Goal: Find contact information: Find contact information

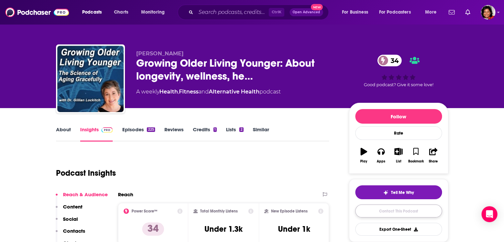
click at [394, 212] on link "Contact This Podcast" at bounding box center [398, 210] width 87 height 13
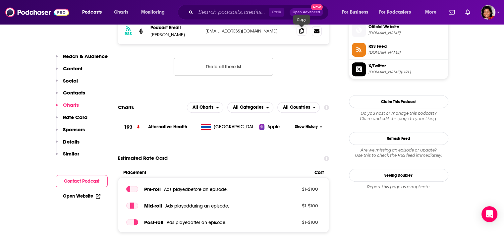
click at [301, 30] on icon at bounding box center [301, 30] width 5 height 5
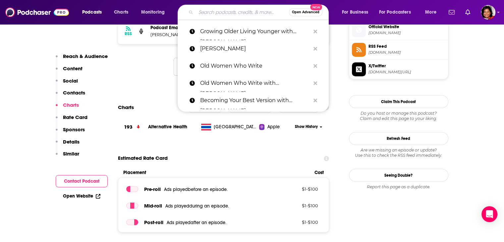
click at [213, 11] on input "Search podcasts, credits, & more..." at bounding box center [242, 12] width 93 height 11
paste input "This is Women’s Work with [PERSON_NAME]"
type input "This is Women’s Work with [PERSON_NAME]"
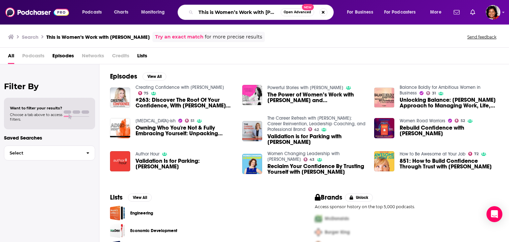
scroll to position [0, 15]
drag, startPoint x: 253, startPoint y: 12, endPoint x: 357, endPoint y: 14, distance: 103.3
click at [356, 13] on div "Podcasts Charts Monitoring This is Women’s Work with [PERSON_NAME] Open Advance…" at bounding box center [262, 12] width 370 height 15
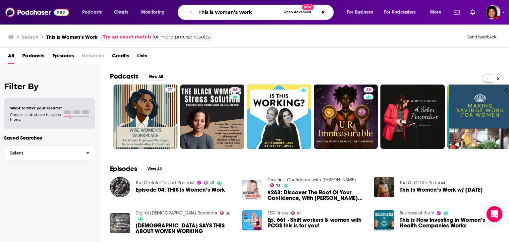
drag, startPoint x: 263, startPoint y: 12, endPoint x: 145, endPoint y: 13, distance: 117.9
click at [147, 12] on div "Podcasts Charts Monitoring This is Women’s Work Open Advanced New For Business …" at bounding box center [262, 12] width 370 height 15
paste input "with [PERSON_NAME]"
drag, startPoint x: 251, startPoint y: 12, endPoint x: 55, endPoint y: 15, distance: 195.7
click at [55, 15] on div "Podcasts Charts Monitoring This is Women’s Work with [PERSON_NAME] Open Advance…" at bounding box center [254, 12] width 509 height 25
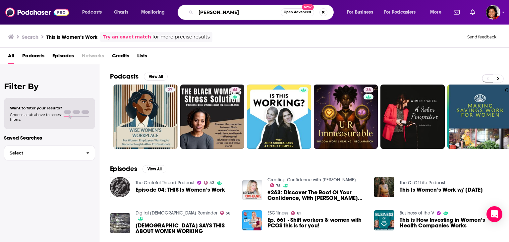
type input "[PERSON_NAME]"
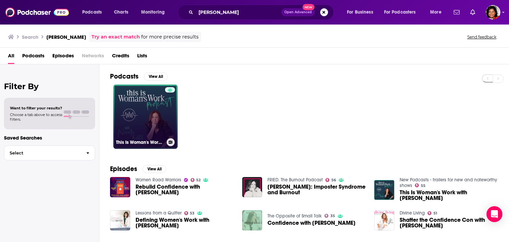
click at [156, 126] on link "This Is Woman's Work with [PERSON_NAME]" at bounding box center [145, 116] width 64 height 64
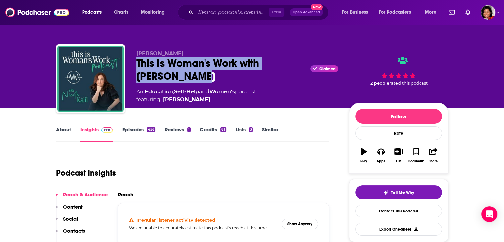
drag, startPoint x: 169, startPoint y: 81, endPoint x: 138, endPoint y: 62, distance: 36.2
click at [138, 62] on div "This Is Woman's Work with [PERSON_NAME] Claimed" at bounding box center [237, 70] width 202 height 26
copy h2 "This Is Woman's Work with [PERSON_NAME]"
click at [412, 213] on link "Contact This Podcast" at bounding box center [398, 210] width 87 height 13
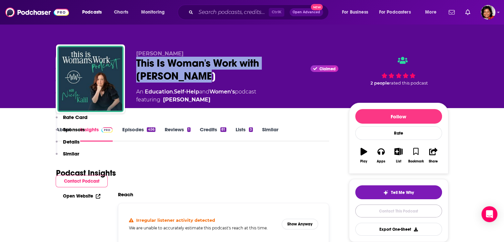
scroll to position [646, 0]
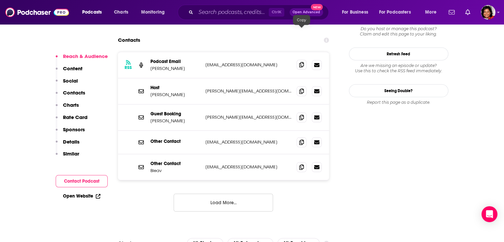
click at [302, 62] on icon at bounding box center [301, 64] width 5 height 5
click at [302, 88] on icon at bounding box center [301, 90] width 5 height 5
click at [301, 114] on icon at bounding box center [301, 116] width 5 height 5
click at [301, 139] on icon at bounding box center [301, 141] width 5 height 5
click at [303, 164] on icon at bounding box center [301, 166] width 5 height 5
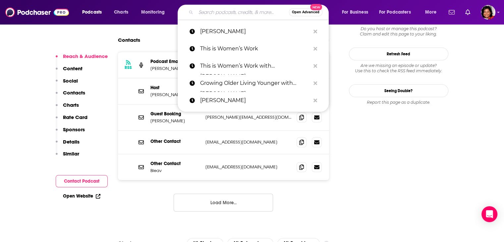
click at [200, 13] on input "Search podcasts, credits, & more..." at bounding box center [242, 12] width 93 height 11
paste input "Beyond Well with [PERSON_NAME]"
type input "Beyond Well with [PERSON_NAME]"
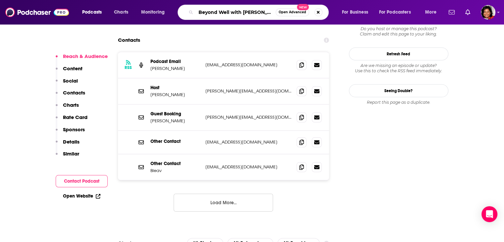
scroll to position [0, 9]
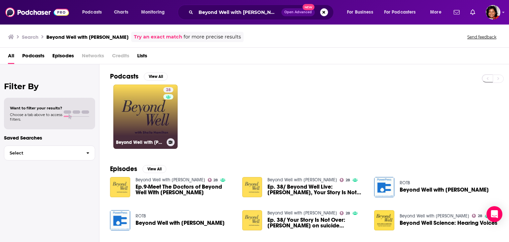
click at [143, 126] on link "28 Beyond Well with [PERSON_NAME]" at bounding box center [145, 116] width 64 height 64
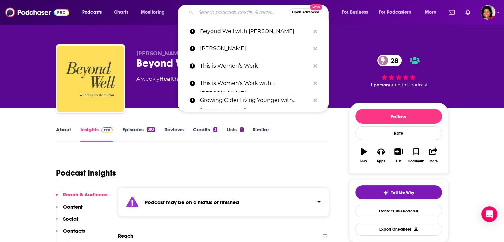
click at [212, 13] on input "Search podcasts, credits, & more..." at bounding box center [242, 12] width 93 height 11
paste input "Dream Journal with [PERSON_NAME]"
type input "Dream Journal with [PERSON_NAME]"
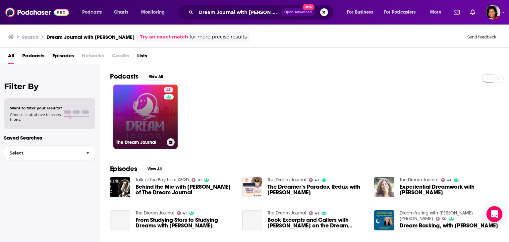
click at [151, 112] on link "41 The Dream Journal" at bounding box center [145, 116] width 64 height 64
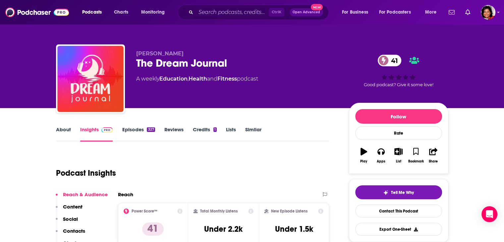
click at [62, 130] on link "About" at bounding box center [63, 133] width 15 height 15
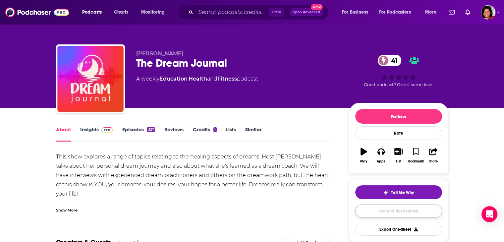
click at [384, 210] on link "Contact This Podcast" at bounding box center [398, 210] width 87 height 13
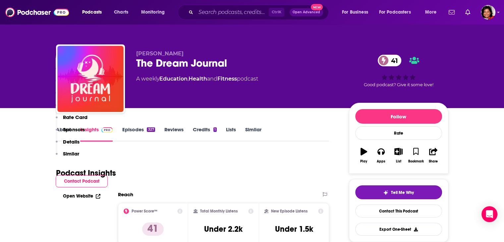
scroll to position [536, 0]
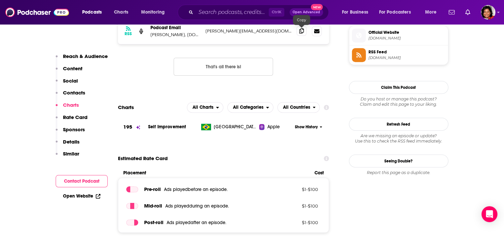
click at [299, 32] on icon at bounding box center [301, 30] width 5 height 5
click at [205, 14] on input "Search podcasts, credits, & more..." at bounding box center [232, 12] width 73 height 11
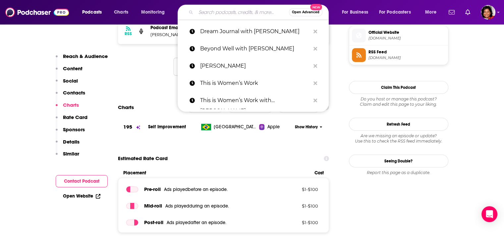
paste input "It’s a Plot Twist"
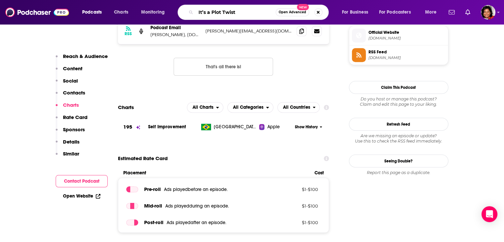
type input "It’s a Plot Twist"
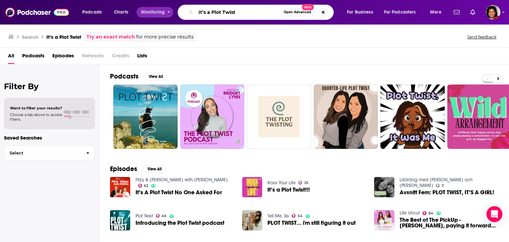
drag, startPoint x: 241, startPoint y: 11, endPoint x: 168, endPoint y: 12, distance: 73.2
click at [168, 12] on div "Podcasts Charts Monitoring It’s a Plot Twist Open Advanced New For Business For…" at bounding box center [262, 12] width 370 height 15
paste input "A Little Less Lonely with [PERSON_NAME]"
click at [276, 13] on input "A Little Less Lonely with [PERSON_NAME]" at bounding box center [238, 12] width 85 height 11
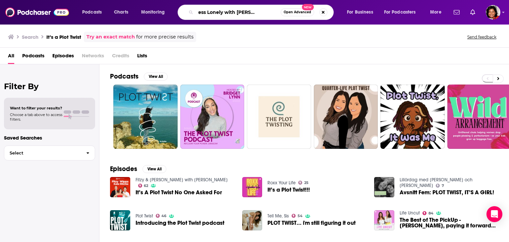
click at [269, 12] on input "A Little Less Lonely with [PERSON_NAME]" at bounding box center [238, 12] width 85 height 11
click at [254, 14] on input "A Little Less Lonely with [PERSON_NAME]" at bounding box center [238, 12] width 85 height 11
type input "A Little Less Lonely with [PERSON_NAME]"
drag, startPoint x: 319, startPoint y: 12, endPoint x: 314, endPoint y: 12, distance: 5.0
click at [319, 12] on button "Search podcasts, credits, & more..." at bounding box center [323, 12] width 8 height 8
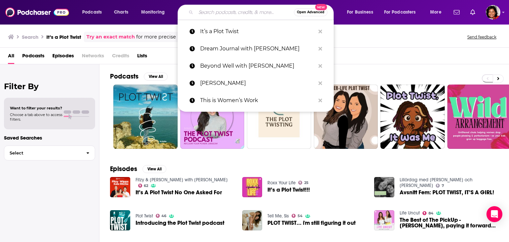
scroll to position [0, 0]
click at [235, 14] on input "Search podcasts, credits, & more..." at bounding box center [245, 12] width 98 height 11
paste input "A Little Less Lonely with [PERSON_NAME]"
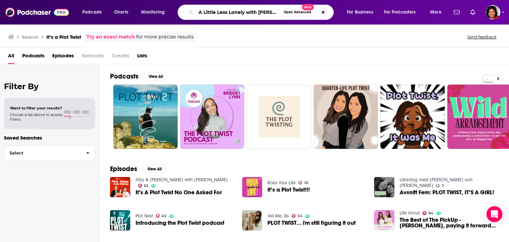
scroll to position [0, 29]
drag, startPoint x: 229, startPoint y: 10, endPoint x: 322, endPoint y: 10, distance: 93.4
click at [322, 10] on div "A Little Less Lonely with [PERSON_NAME] Open Advanced New" at bounding box center [255, 12] width 156 height 15
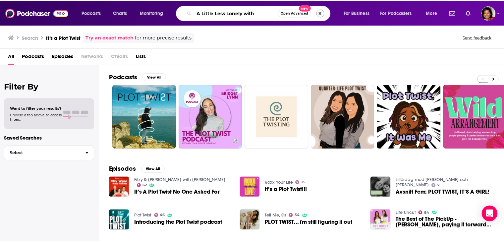
scroll to position [0, 0]
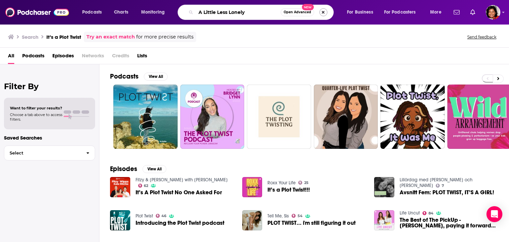
type input "A Little Less Lonely"
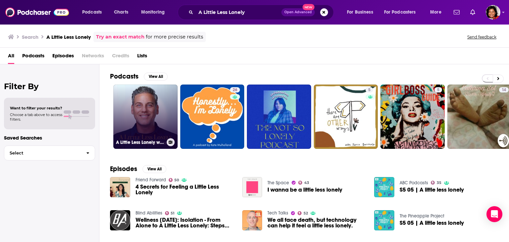
click at [147, 127] on link "A Little Less Lonely w/ [PERSON_NAME]" at bounding box center [145, 116] width 64 height 64
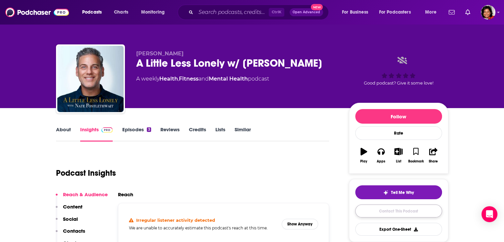
click at [386, 213] on link "Contact This Podcast" at bounding box center [398, 210] width 87 height 13
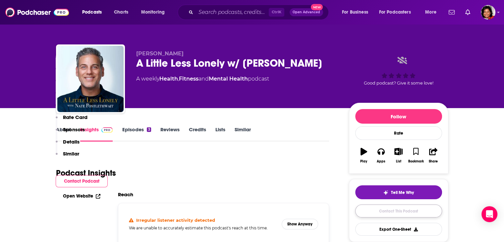
scroll to position [553, 0]
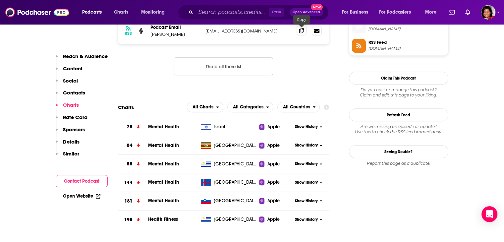
click at [301, 33] on icon at bounding box center [301, 30] width 5 height 5
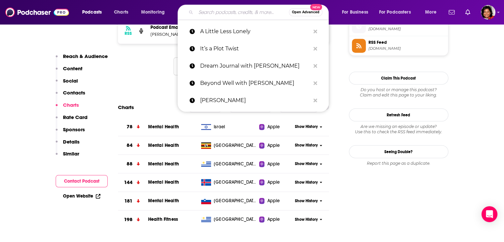
click at [210, 13] on input "Search podcasts, credits, & more..." at bounding box center [242, 12] width 93 height 11
paste input "Moment of Truth with [PERSON_NAME]"
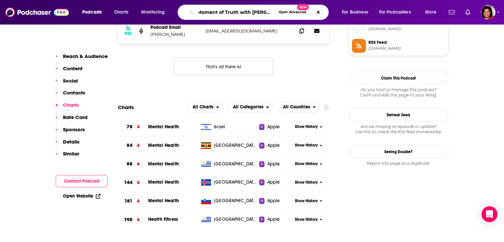
scroll to position [0, 0]
type input "Moment of Truth"
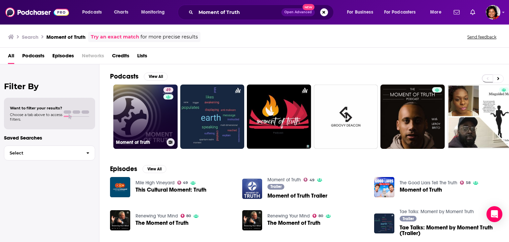
click at [146, 114] on link "49 Moment of Truth" at bounding box center [145, 116] width 64 height 64
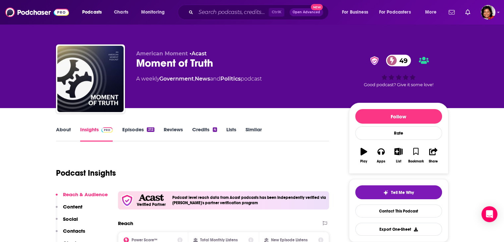
click at [64, 129] on link "About" at bounding box center [63, 133] width 15 height 15
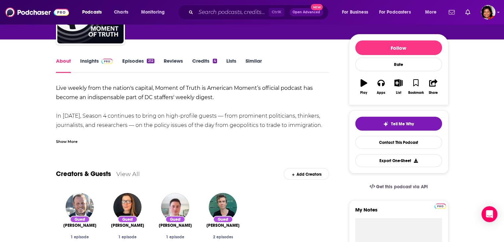
scroll to position [99, 0]
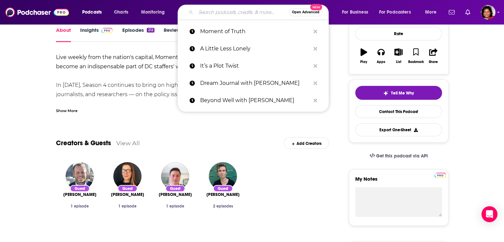
click at [208, 14] on input "Search podcasts, credits, & more..." at bounding box center [242, 12] width 93 height 11
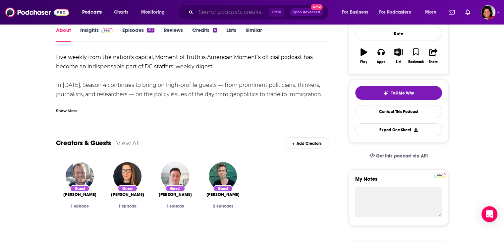
click at [216, 13] on input "Search podcasts, credits, & more..." at bounding box center [232, 12] width 73 height 11
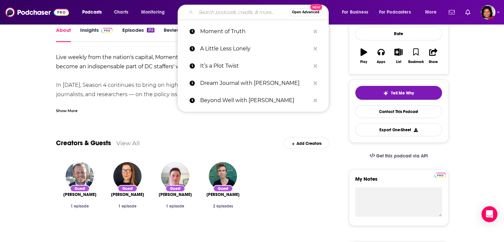
paste input "Moment of Truth with [PERSON_NAME]"
type input "Moment of Truth with [PERSON_NAME]"
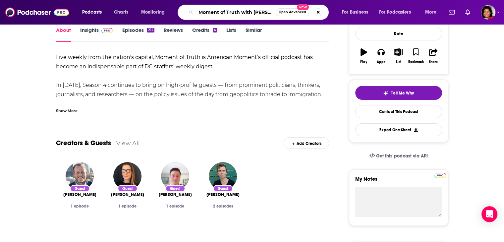
scroll to position [0, 19]
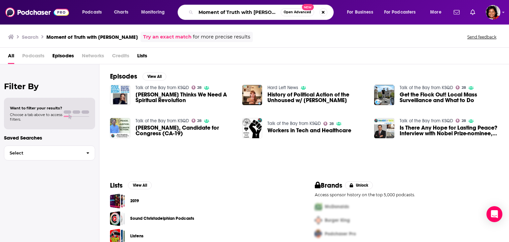
drag, startPoint x: 253, startPoint y: 11, endPoint x: 88, endPoint y: 16, distance: 165.3
click at [92, 14] on div "Podcasts Charts Monitoring Moment of Truth with [PERSON_NAME] Open Advanced New…" at bounding box center [262, 12] width 370 height 15
click at [240, 12] on input "[PERSON_NAME]" at bounding box center [238, 12] width 85 height 11
type input "[PERSON_NAME]"
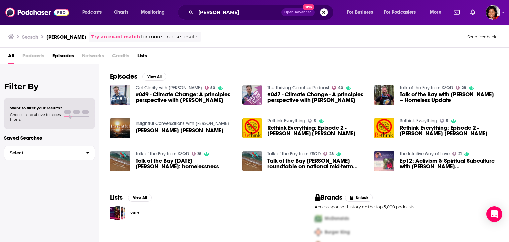
click at [320, 11] on button "Search podcasts, credits, & more..." at bounding box center [324, 12] width 8 height 8
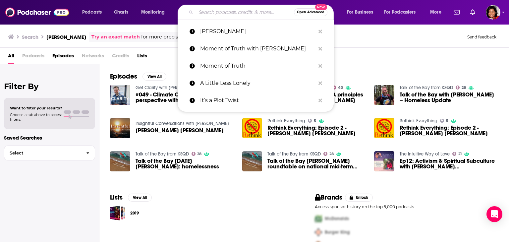
click at [228, 12] on input "Search podcasts, credits, & more..." at bounding box center [245, 12] width 98 height 11
paste input "Big Books and Bold Ideas with [PERSON_NAME]"
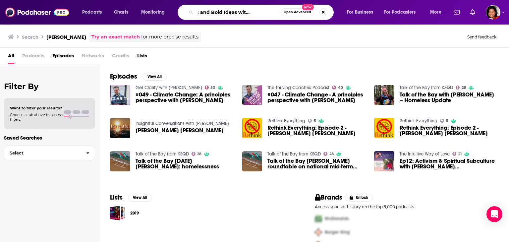
type input "Big Books and Bold Ideas with [PERSON_NAME]"
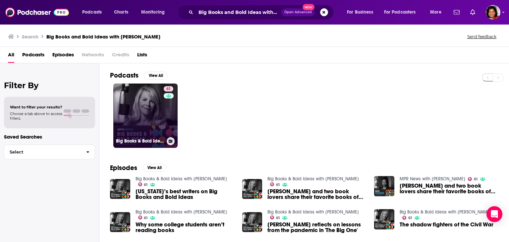
click at [150, 114] on link "61 Big Books & Bold Ideas with [PERSON_NAME]" at bounding box center [145, 115] width 64 height 64
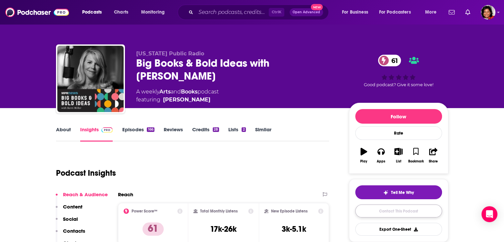
click at [392, 213] on link "Contact This Podcast" at bounding box center [398, 210] width 87 height 13
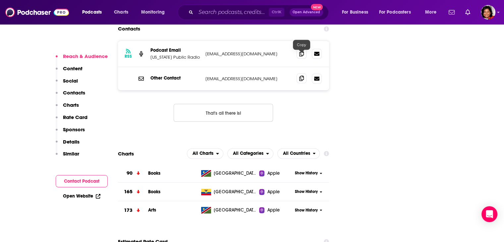
click at [304, 73] on span at bounding box center [301, 78] width 10 height 10
click at [207, 14] on input "Search podcasts, credits, & more..." at bounding box center [232, 12] width 73 height 11
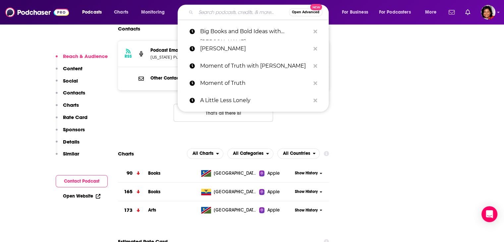
paste input "She(ology) by [PERSON_NAME]"
type input "She(ology) by [PERSON_NAME]"
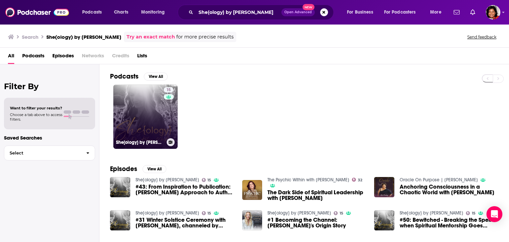
click at [151, 112] on link "15 She{ology} by [PERSON_NAME]" at bounding box center [145, 116] width 64 height 64
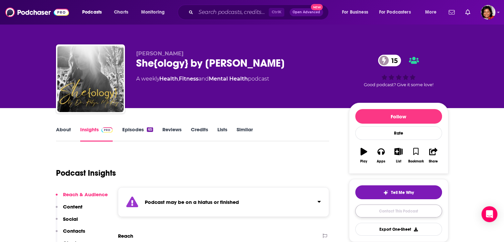
click at [396, 212] on link "Contact This Podcast" at bounding box center [398, 210] width 87 height 13
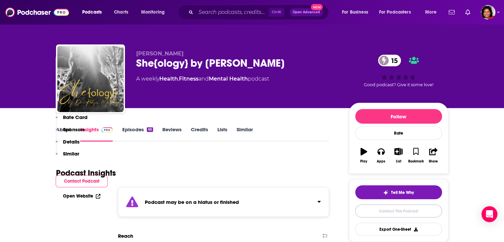
scroll to position [591, 0]
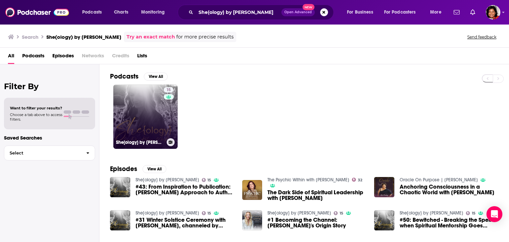
click at [150, 106] on link "15 She{ology} by [PERSON_NAME]" at bounding box center [145, 116] width 64 height 64
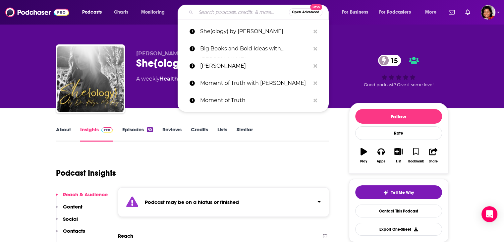
click at [200, 11] on input "Search podcasts, credits, & more..." at bounding box center [242, 12] width 93 height 11
paste input "Wellness & Growth Journeys"
type input "Wellness & Growth Journeys"
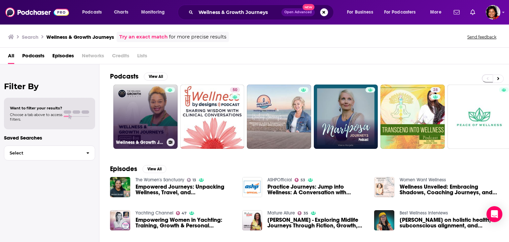
click at [142, 115] on link "Wellness & Growth Journeys" at bounding box center [145, 116] width 64 height 64
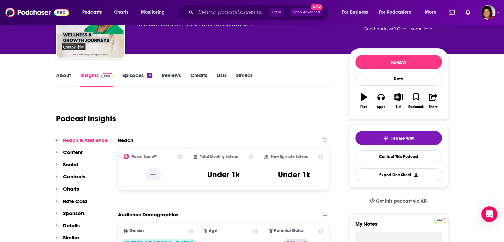
scroll to position [66, 0]
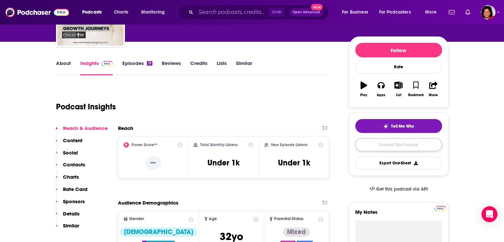
click at [392, 141] on link "Contact This Podcast" at bounding box center [398, 144] width 87 height 13
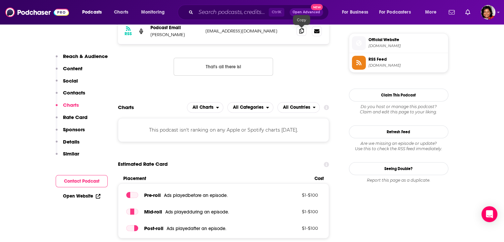
click at [301, 31] on icon at bounding box center [301, 30] width 5 height 5
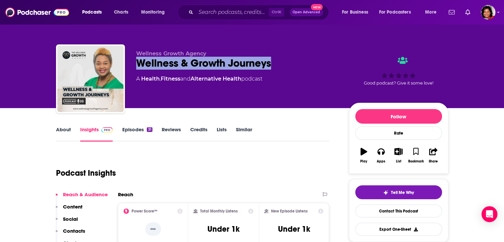
drag, startPoint x: 280, startPoint y: 63, endPoint x: 138, endPoint y: 64, distance: 141.7
click at [138, 64] on div "Wellness & Growth Journeys" at bounding box center [237, 63] width 202 height 13
copy h2 "Wellness & Growth Journeys"
click at [206, 13] on input "Search podcasts, credits, & more..." at bounding box center [232, 12] width 73 height 11
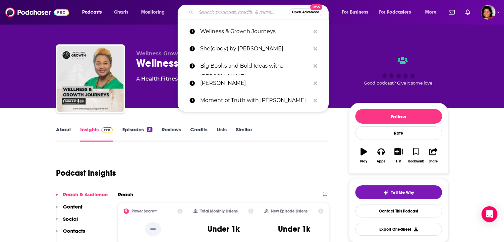
paste input "Grief Out Loud"
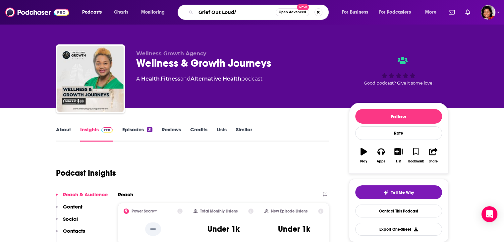
type input "Grief Out Loud"
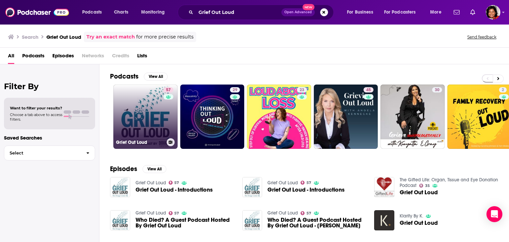
click at [143, 121] on link "57 Grief Out Loud" at bounding box center [145, 116] width 64 height 64
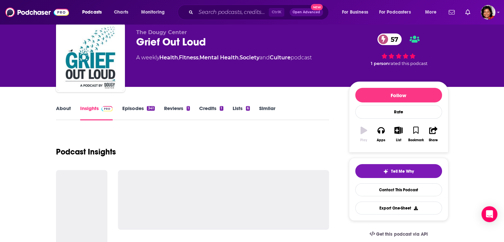
scroll to position [33, 0]
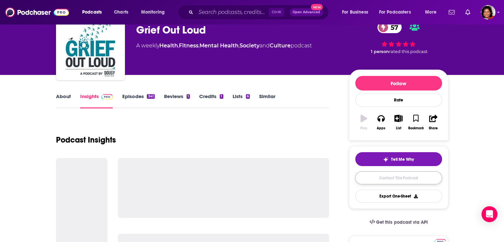
click at [403, 176] on link "Contact This Podcast" at bounding box center [398, 177] width 87 height 13
click at [395, 178] on link "Contact This Podcast" at bounding box center [398, 177] width 87 height 13
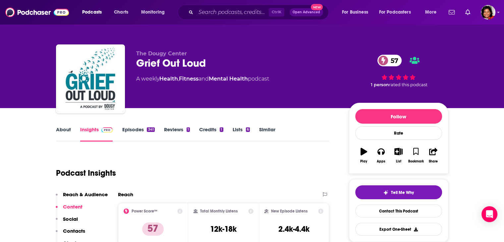
click at [292, 171] on div "Podcast Insights" at bounding box center [190, 169] width 268 height 34
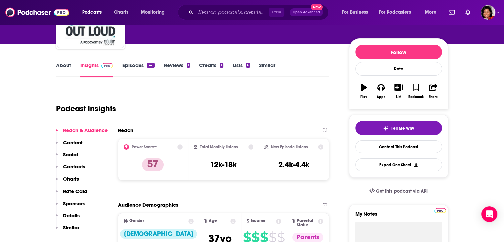
scroll to position [33, 0]
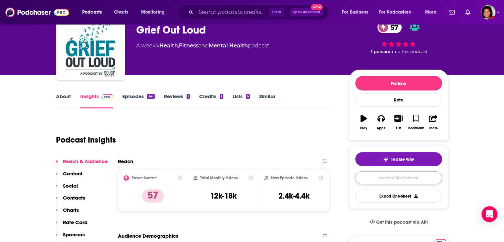
click at [395, 179] on link "Contact This Podcast" at bounding box center [398, 177] width 87 height 13
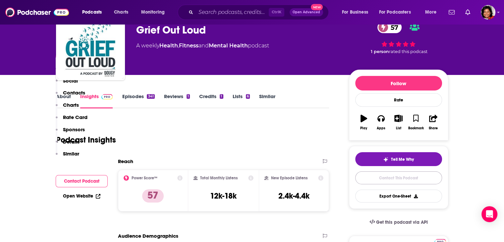
scroll to position [625, 0]
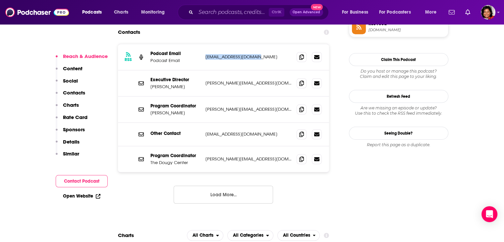
drag, startPoint x: 258, startPoint y: 31, endPoint x: 205, endPoint y: 31, distance: 53.0
click at [205, 54] on p "[EMAIL_ADDRESS][DOMAIN_NAME]" at bounding box center [248, 57] width 86 height 6
copy p "[EMAIL_ADDRESS][DOMAIN_NAME]"
click at [304, 78] on span at bounding box center [301, 83] width 10 height 10
click at [303, 106] on icon at bounding box center [301, 108] width 5 height 5
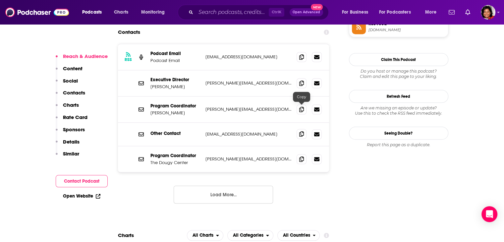
click at [299, 131] on icon at bounding box center [301, 133] width 5 height 5
click at [301, 156] on icon at bounding box center [301, 158] width 5 height 5
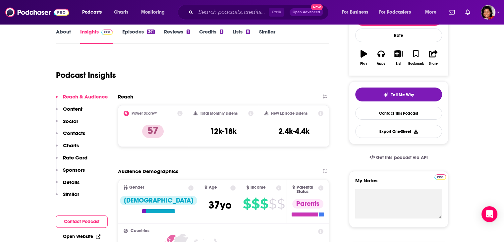
scroll to position [5, 0]
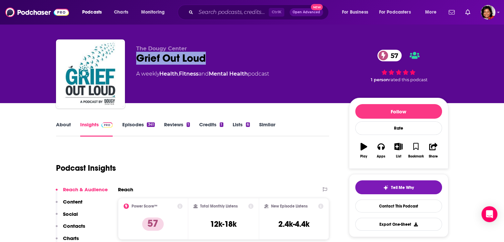
drag, startPoint x: 178, startPoint y: 59, endPoint x: 271, endPoint y: 1, distance: 109.4
click at [134, 59] on div "The Dougy Center Grief Out Loud 57 A weekly Health , Fitness and Mental Health …" at bounding box center [252, 75] width 392 height 72
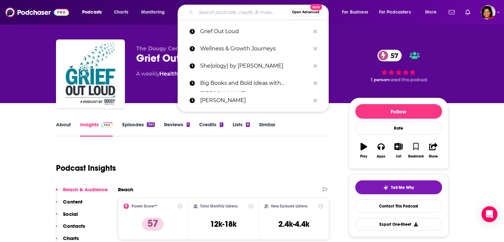
click at [202, 10] on input "Search podcasts, credits, & more..." at bounding box center [242, 12] width 93 height 11
paste input "The Devil You Don’t Know"
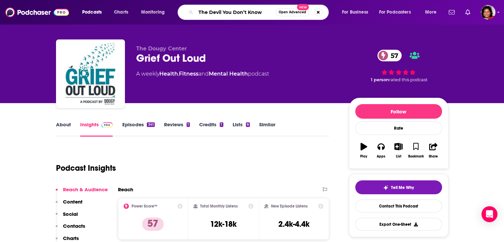
type input "The Devil You Don’t Know"
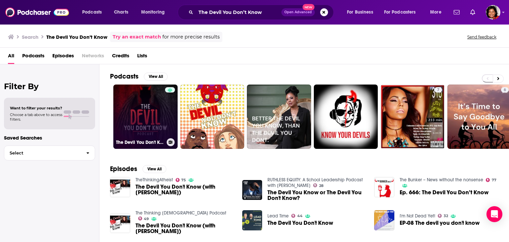
click at [152, 123] on link "The Devil You Don't Know" at bounding box center [145, 116] width 64 height 64
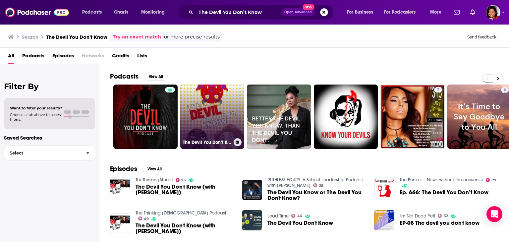
click at [221, 116] on link "The Devil You Don’t Know" at bounding box center [212, 116] width 64 height 64
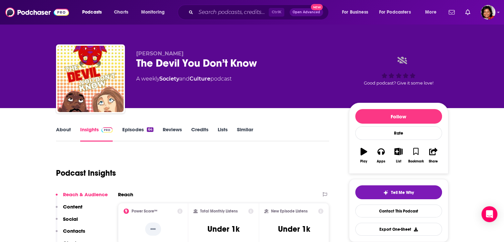
click at [68, 127] on link "About" at bounding box center [63, 133] width 15 height 15
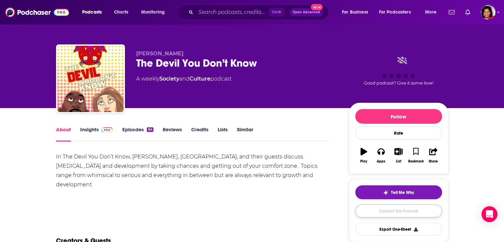
click at [396, 211] on link "Contact This Podcast" at bounding box center [398, 210] width 87 height 13
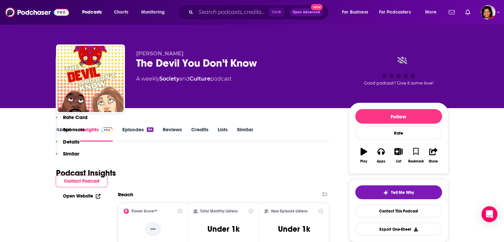
scroll to position [536, 0]
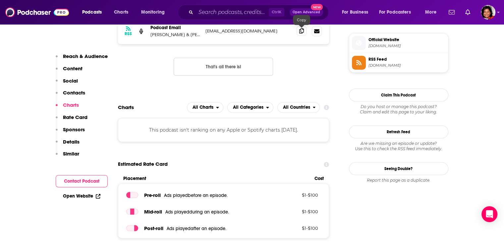
click at [302, 31] on icon at bounding box center [301, 30] width 5 height 5
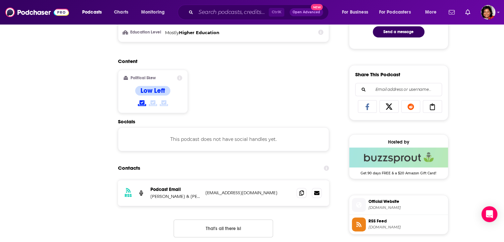
scroll to position [0, 0]
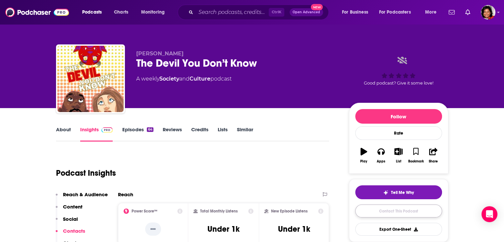
click at [391, 213] on link "Contact This Podcast" at bounding box center [398, 210] width 87 height 13
click at [58, 128] on link "About" at bounding box center [63, 133] width 15 height 15
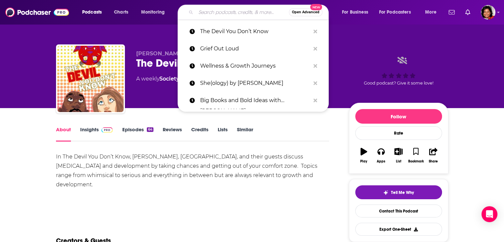
click at [203, 15] on input "Search podcasts, credits, & more..." at bounding box center [242, 12] width 93 height 11
paste input "Trauma Undone"
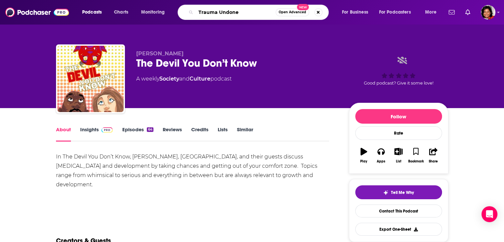
type input "Trauma Undone"
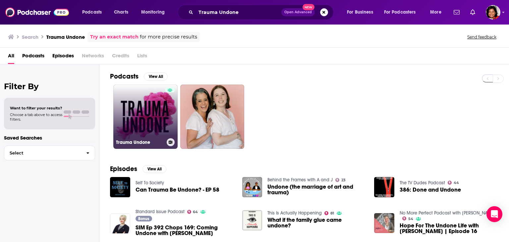
click at [148, 118] on link "Trauma Undone" at bounding box center [145, 116] width 64 height 64
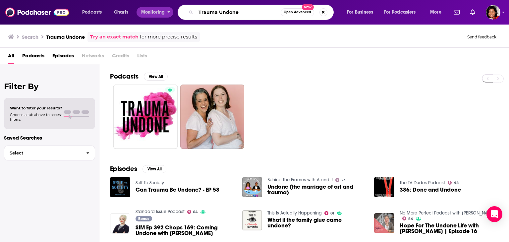
drag, startPoint x: 253, startPoint y: 14, endPoint x: 156, endPoint y: 11, distance: 96.4
click at [156, 11] on div "Podcasts Charts Monitoring Trauma Undone Open Advanced New For Business For Pod…" at bounding box center [262, 12] width 370 height 15
paste input "Secret Lif"
type input "Secret Life"
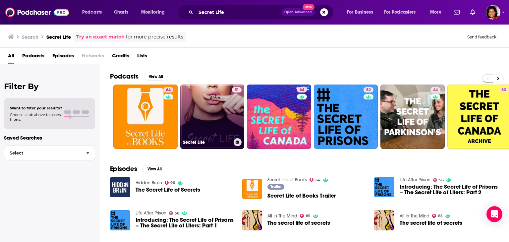
click at [220, 122] on link "51 Secret Life" at bounding box center [212, 116] width 64 height 64
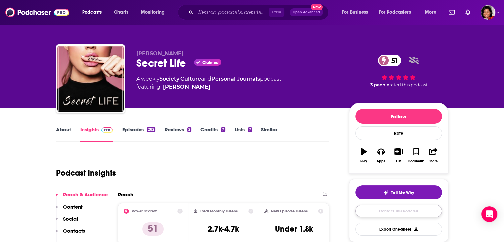
click at [398, 213] on link "Contact This Podcast" at bounding box center [398, 210] width 87 height 13
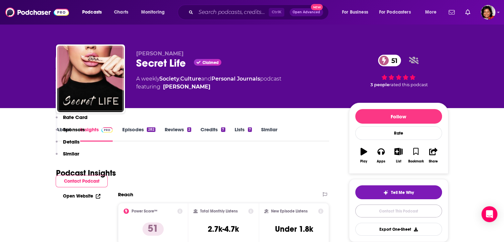
scroll to position [683, 0]
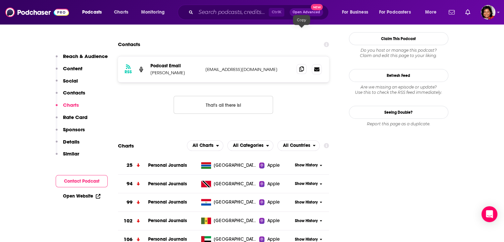
click at [300, 66] on icon at bounding box center [301, 68] width 5 height 5
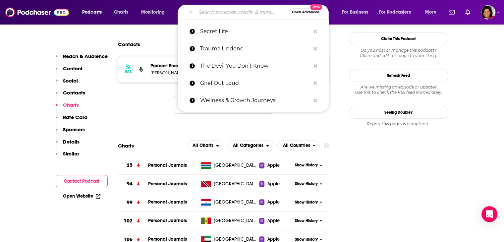
click at [217, 12] on input "Search podcasts, credits, & more..." at bounding box center [242, 12] width 93 height 11
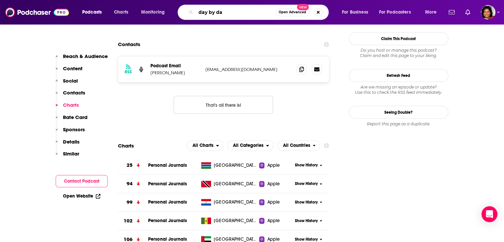
type input "day by day"
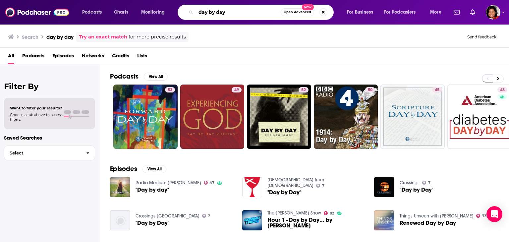
drag, startPoint x: 229, startPoint y: 15, endPoint x: 186, endPoint y: 15, distance: 43.4
click at [186, 15] on div "day by day Open Advanced New" at bounding box center [255, 12] width 156 height 15
type input "never give up hope"
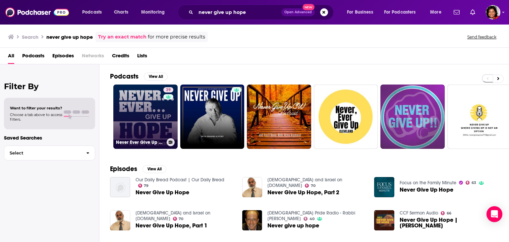
click at [143, 126] on link "39 Never Ever Give Up Hope" at bounding box center [145, 116] width 64 height 64
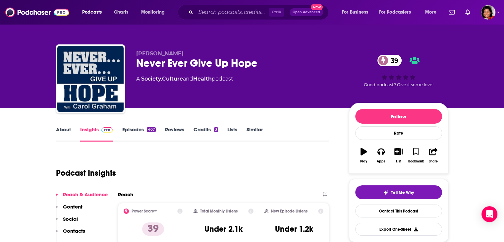
click at [65, 130] on link "About" at bounding box center [63, 133] width 15 height 15
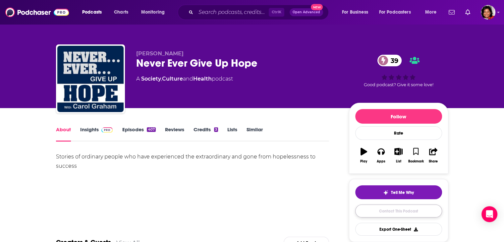
click at [412, 210] on link "Contact This Podcast" at bounding box center [398, 210] width 87 height 13
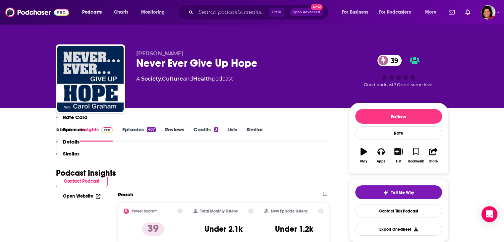
scroll to position [638, 0]
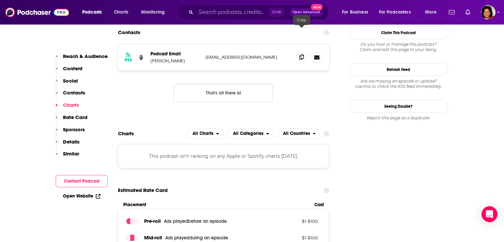
click at [301, 54] on icon at bounding box center [301, 56] width 5 height 5
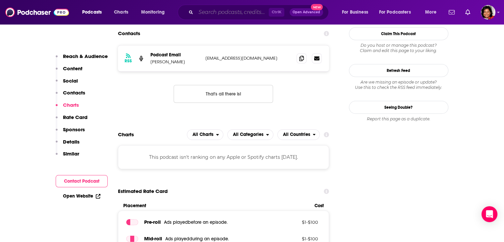
click at [201, 11] on input "Search podcasts, credits, & more..." at bounding box center [232, 12] width 73 height 11
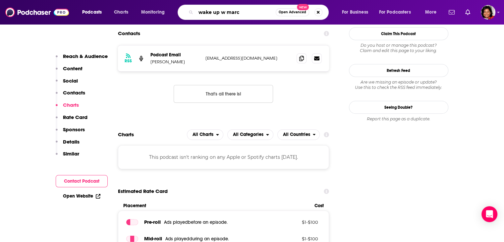
type input "wake up w [PERSON_NAME]"
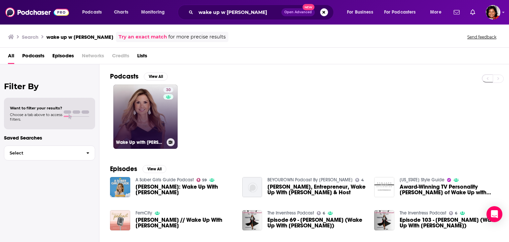
click at [146, 112] on link "30 Wake Up with [PERSON_NAME]" at bounding box center [145, 116] width 64 height 64
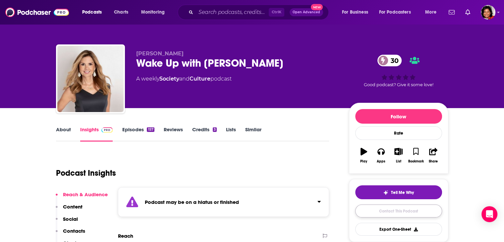
click at [399, 210] on link "Contact This Podcast" at bounding box center [398, 210] width 87 height 13
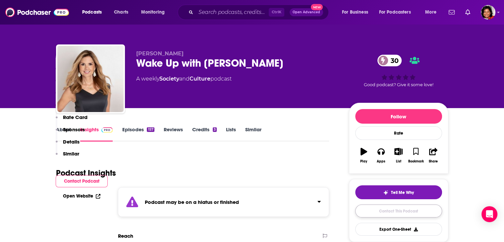
scroll to position [578, 0]
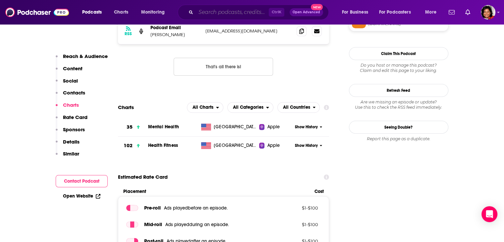
click at [209, 12] on input "Search podcasts, credits, & more..." at bounding box center [232, 12] width 73 height 11
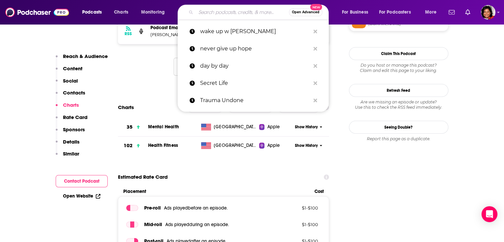
paste input "The Great Unfamous"
type input "The Great Unfamous"
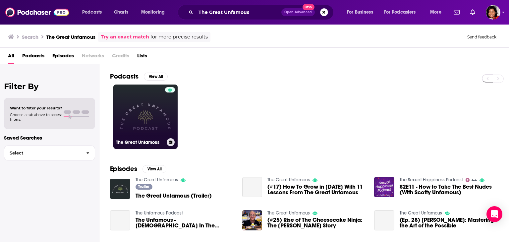
click at [154, 121] on link "The Great Unfamous" at bounding box center [145, 116] width 64 height 64
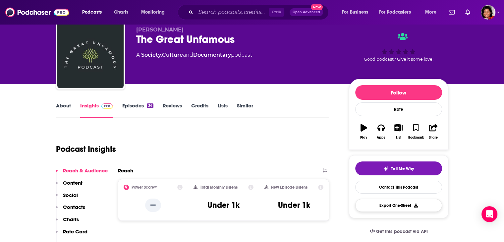
scroll to position [99, 0]
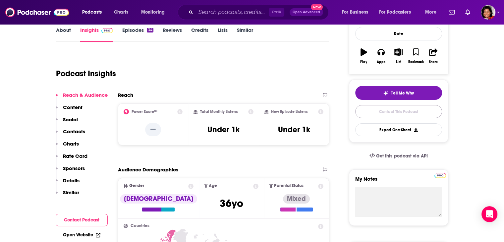
click at [391, 111] on link "Contact This Podcast" at bounding box center [398, 111] width 87 height 13
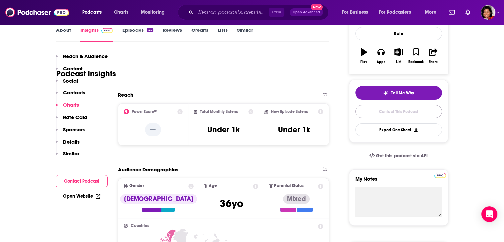
scroll to position [572, 0]
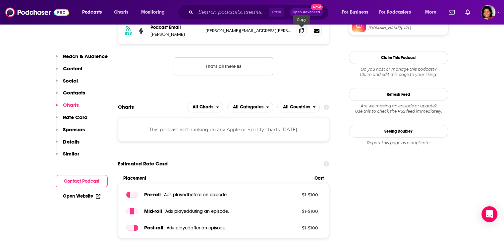
click at [301, 33] on span at bounding box center [301, 30] width 10 height 10
click at [299, 31] on icon at bounding box center [301, 30] width 5 height 5
